Goal: Information Seeking & Learning: Stay updated

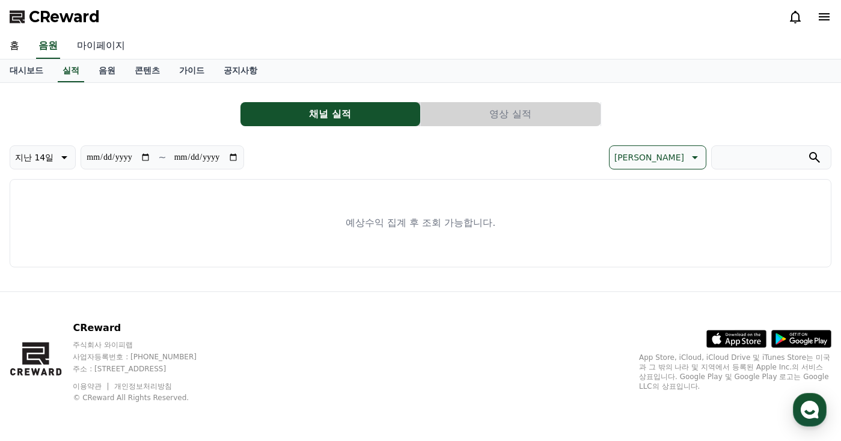
click at [115, 48] on link "마이페이지" at bounding box center [100, 46] width 67 height 25
select select "**********"
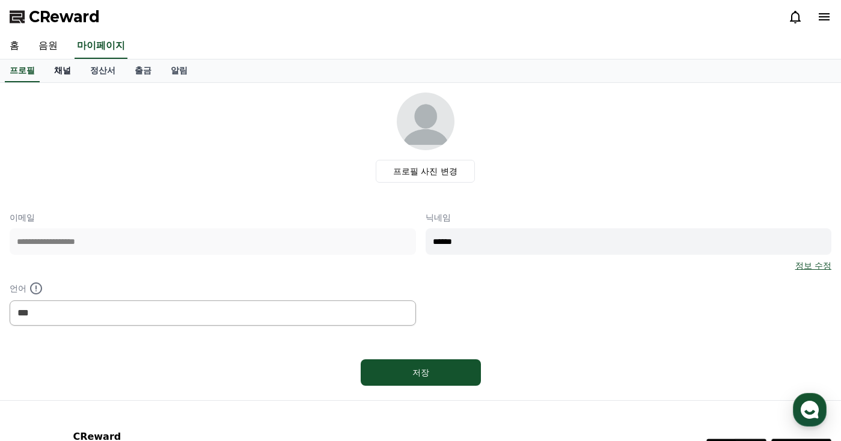
click at [67, 67] on link "채널" at bounding box center [62, 71] width 36 height 23
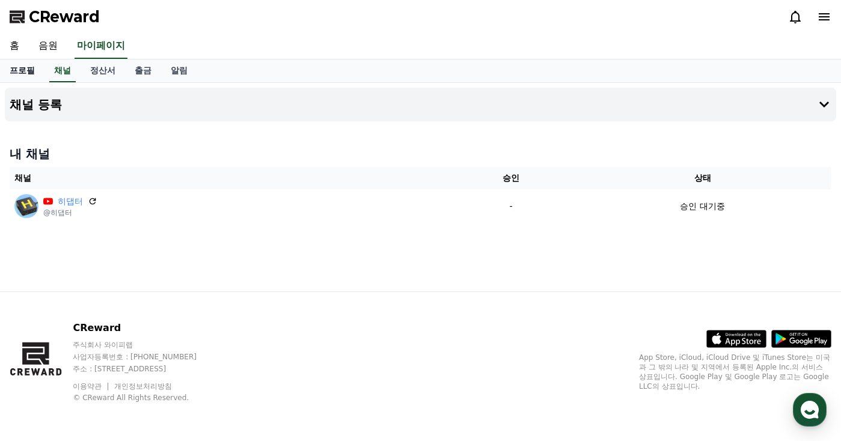
click at [30, 66] on link "프로필" at bounding box center [22, 71] width 44 height 23
select select "**********"
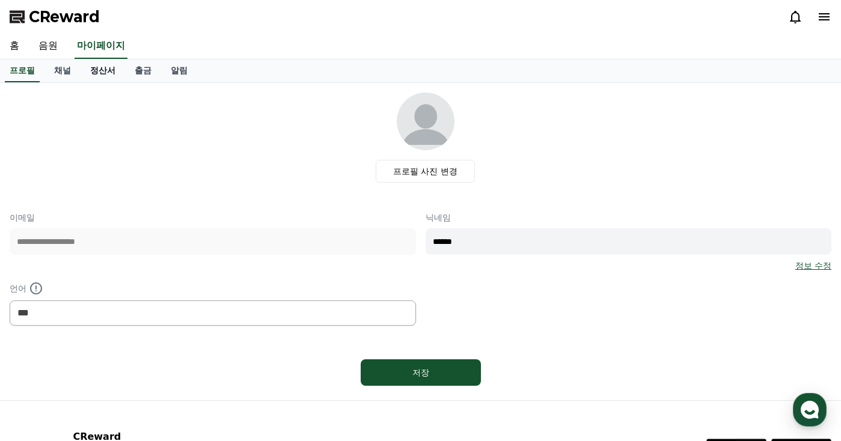
click at [119, 70] on link "정산서" at bounding box center [103, 71] width 44 height 23
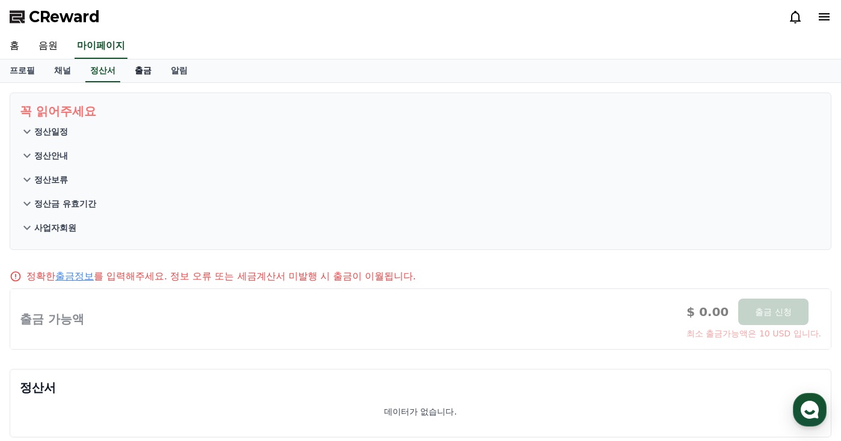
click at [153, 71] on link "출금" at bounding box center [143, 71] width 36 height 23
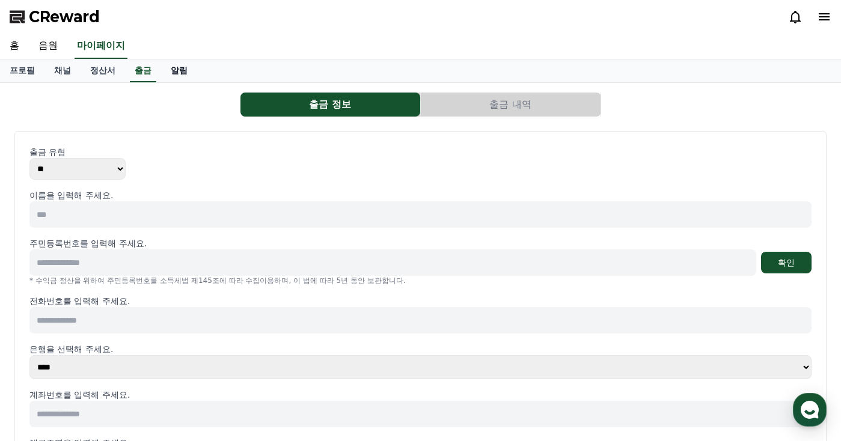
click at [177, 71] on link "알림" at bounding box center [179, 71] width 36 height 23
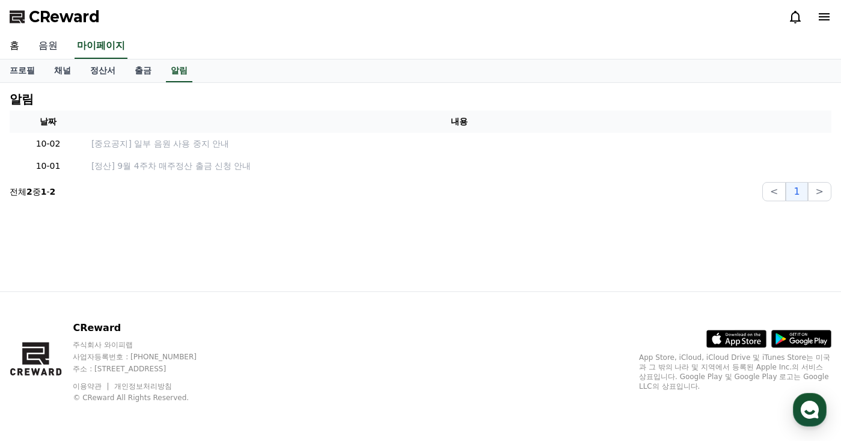
click at [46, 46] on link "음원" at bounding box center [48, 46] width 38 height 25
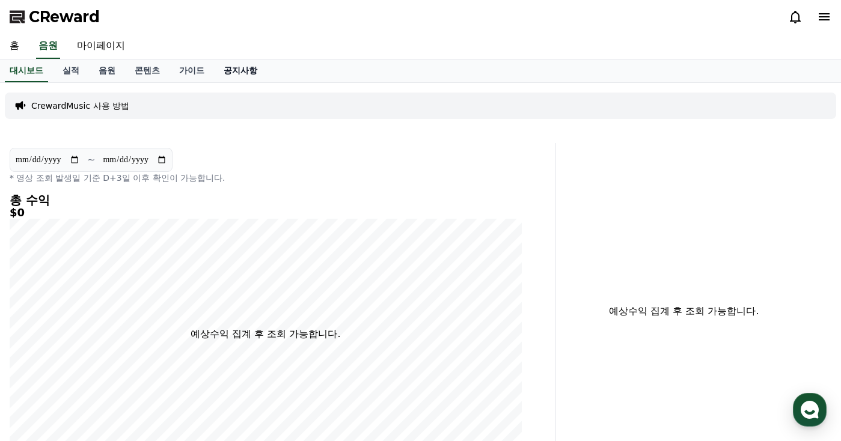
click at [239, 70] on link "공지사항" at bounding box center [240, 71] width 53 height 23
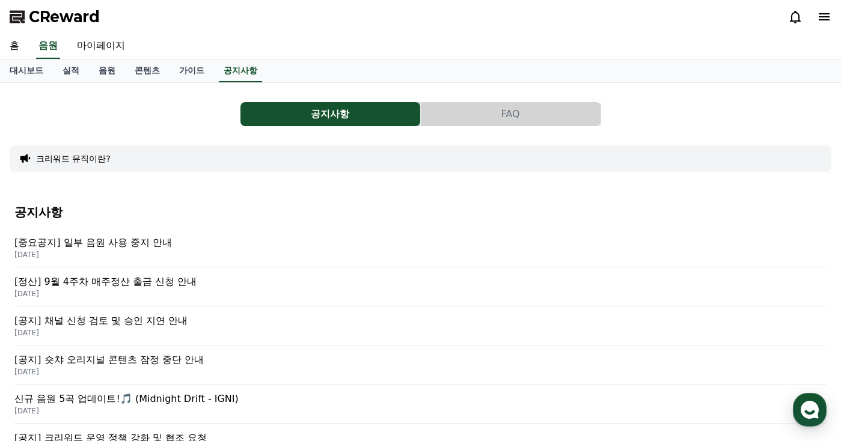
click at [202, 325] on p "[공지] 채널 신청 검토 및 승인 지연 안내" at bounding box center [420, 321] width 812 height 14
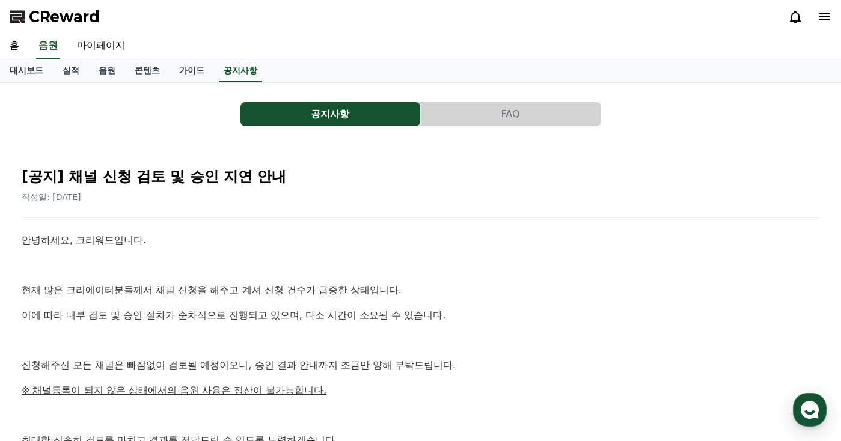
click at [358, 251] on div "안녕하세요, 크리워드입니다. 현재 많은 크리에이터분들께서 채널 신청을 해주고 계셔 신청 건수가 급증한 상태입니다. 이에 따라 내부 검토 및 승…" at bounding box center [421, 391] width 798 height 316
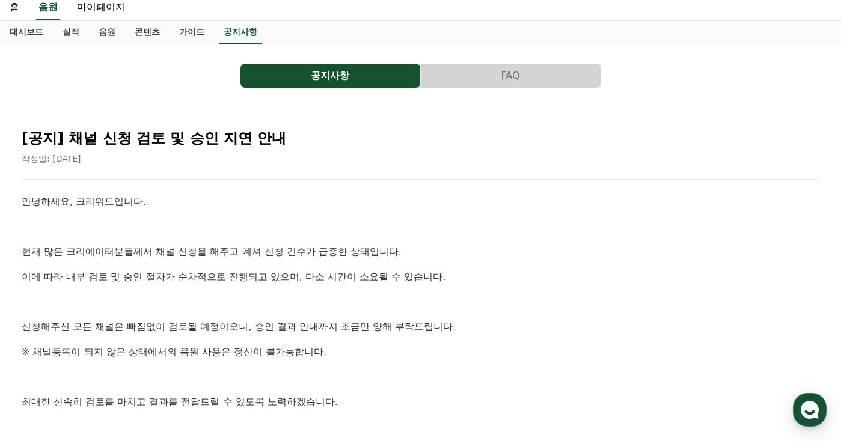
scroll to position [60, 0]
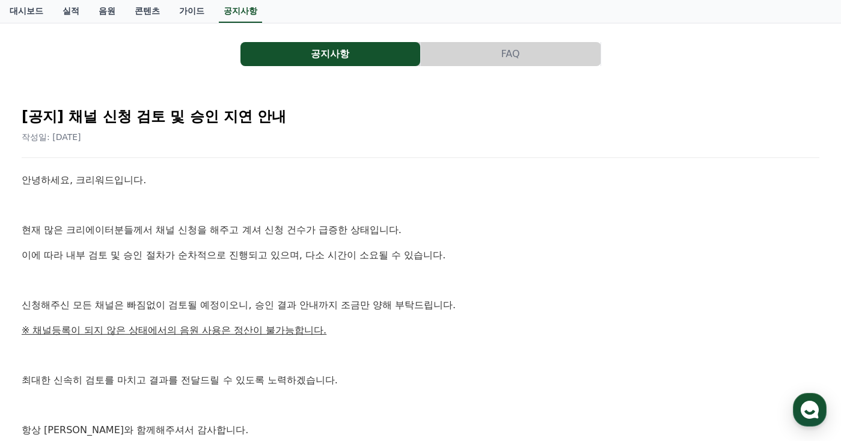
click at [507, 254] on p "이에 따라 내부 검토 및 승인 절차가 순차적으로 진행되고 있으며, 다소 시간이 소요될 수 있습니다." at bounding box center [421, 256] width 798 height 16
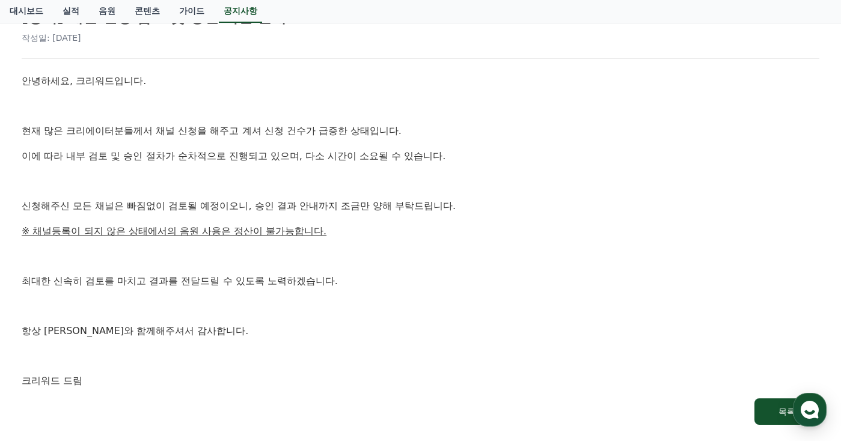
scroll to position [180, 0]
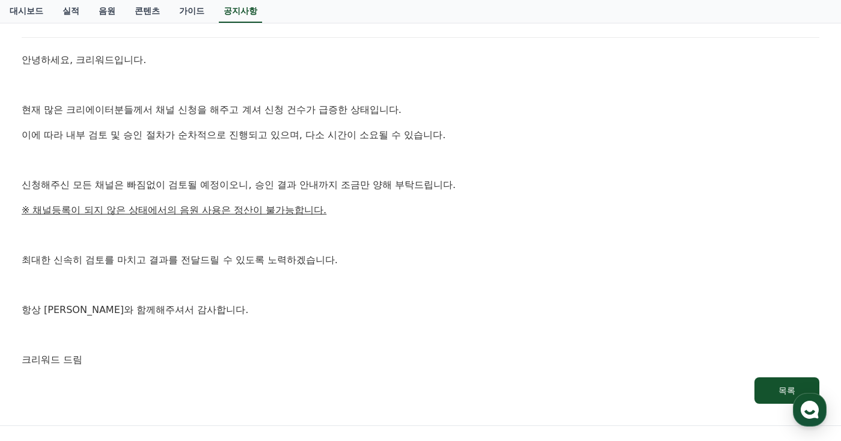
click at [448, 230] on p at bounding box center [421, 235] width 798 height 16
click at [511, 213] on p "※ 채널등록이 되지 않은 상태에서의 음원 사용은 정산이 불가능합니다." at bounding box center [421, 211] width 798 height 16
click at [542, 188] on p "신청해주신 모든 채널은 빠짐없이 검토될 예정이오니, 승인 결과 안내까지 조금만 양해 부탁드립니다." at bounding box center [421, 185] width 798 height 16
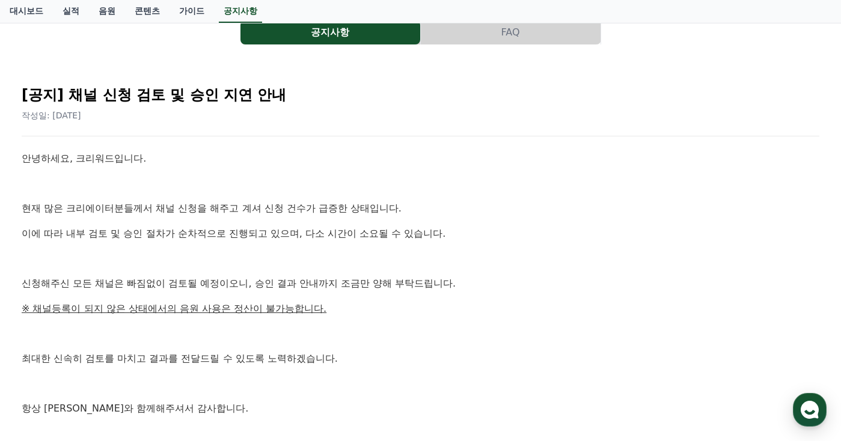
scroll to position [0, 0]
